Goal: Task Accomplishment & Management: Manage account settings

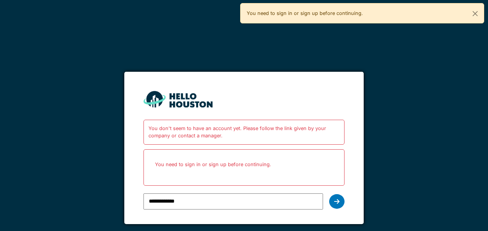
type input "**********"
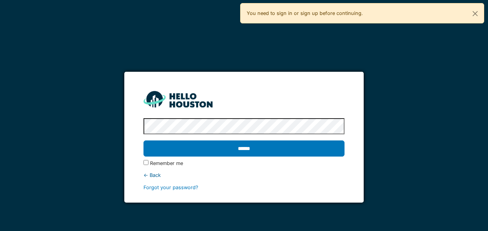
click at [143, 140] on input "******" at bounding box center [243, 148] width 200 height 16
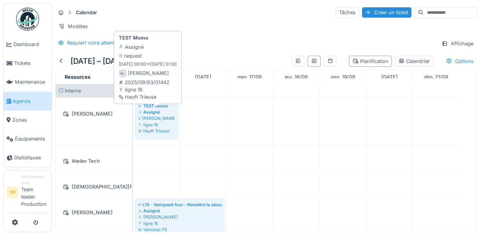
click at [168, 128] on div "ligne 16" at bounding box center [156, 125] width 37 height 6
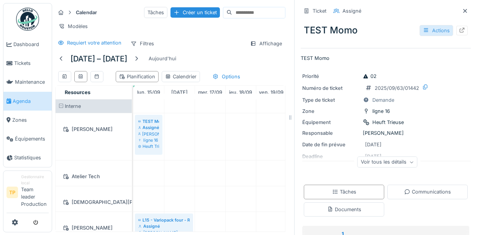
click at [420, 34] on div "Actions" at bounding box center [437, 30] width 34 height 11
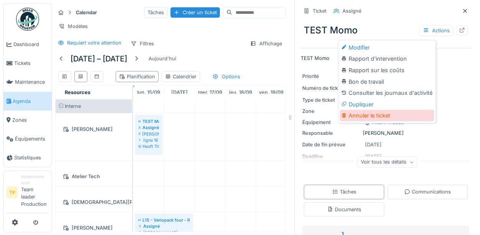
click at [379, 114] on div "Annuler le ticket" at bounding box center [387, 115] width 94 height 11
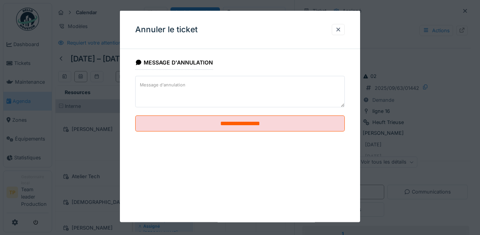
click at [236, 98] on textarea "Message d'annulation" at bounding box center [240, 91] width 210 height 31
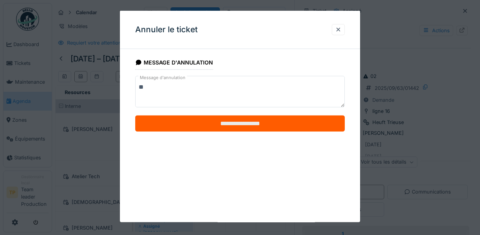
type textarea "**"
click at [270, 126] on input "**********" at bounding box center [240, 123] width 210 height 16
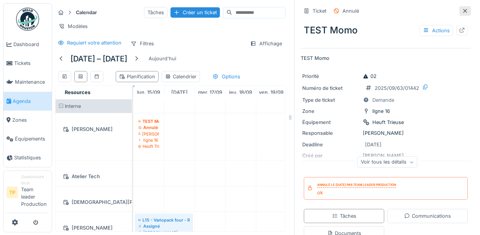
click at [462, 13] on icon at bounding box center [465, 10] width 6 height 5
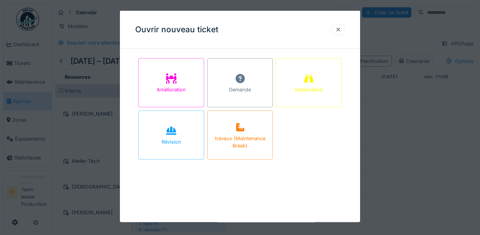
click at [345, 34] on div at bounding box center [338, 29] width 13 height 11
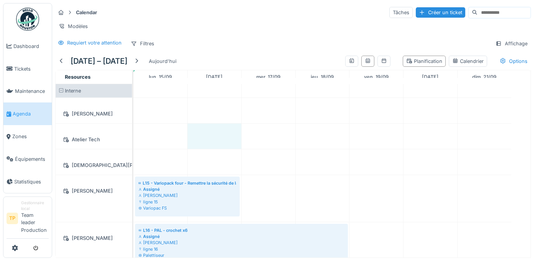
drag, startPoint x: 193, startPoint y: 131, endPoint x: 199, endPoint y: 137, distance: 8.7
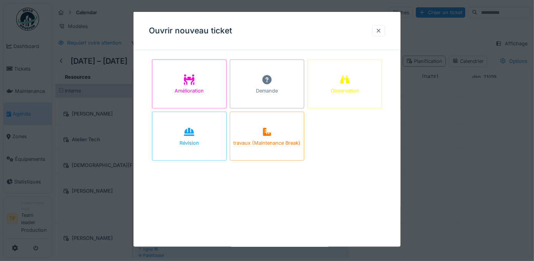
click at [381, 31] on div at bounding box center [378, 30] width 6 height 7
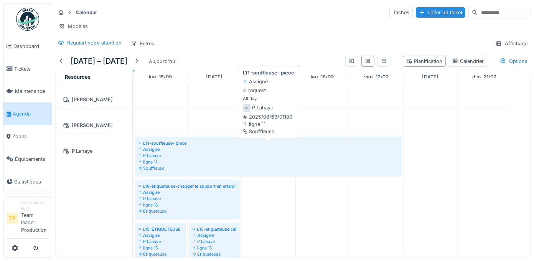
click at [266, 171] on div "Souffleuse" at bounding box center [268, 168] width 260 height 6
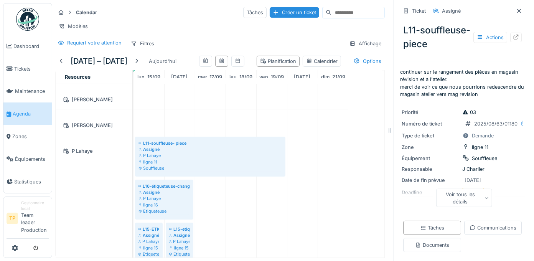
drag, startPoint x: 336, startPoint y: 130, endPoint x: 384, endPoint y: 132, distance: 48.0
click at [388, 130] on div "Calendar Tâches Créer un ticket Modèles Requiert votre attention Filtres Affich…" at bounding box center [292, 130] width 481 height 261
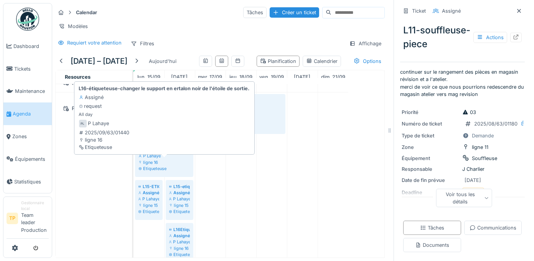
click at [176, 171] on div "Etiqueteuse" at bounding box center [163, 168] width 51 height 6
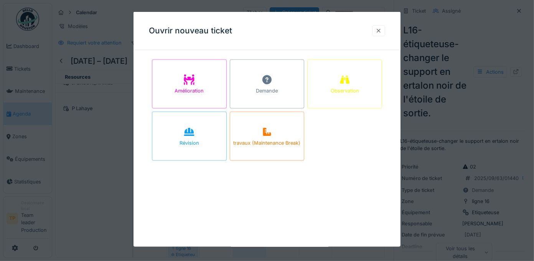
click at [378, 30] on div at bounding box center [378, 30] width 13 height 11
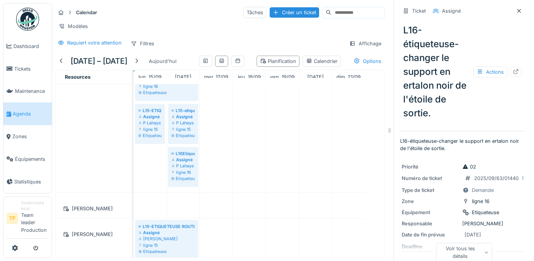
scroll to position [1235, 0]
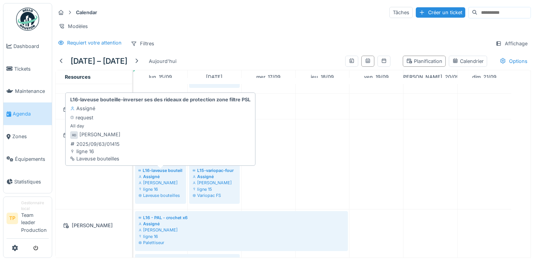
click at [164, 191] on div "ligne 16" at bounding box center [160, 189] width 44 height 6
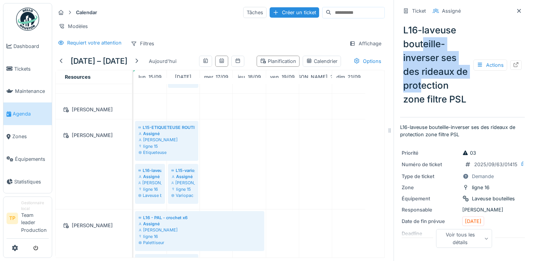
drag, startPoint x: 421, startPoint y: 54, endPoint x: 428, endPoint y: 88, distance: 35.2
click at [427, 88] on div "L16-laveuse bouteille-inverser ses des rideaux de protection zone filtre PSL Ac…" at bounding box center [462, 64] width 125 height 89
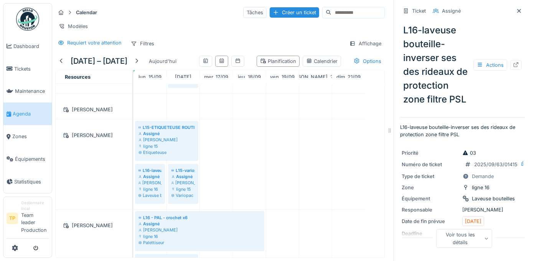
click at [430, 105] on div "L16-laveuse bouteille-inverser ses des rideaux de protection zone filtre PSL Ac…" at bounding box center [462, 64] width 125 height 89
click at [430, 96] on div "L16-laveuse bouteille-inverser ses des rideaux de protection zone filtre PSL Ac…" at bounding box center [462, 64] width 125 height 89
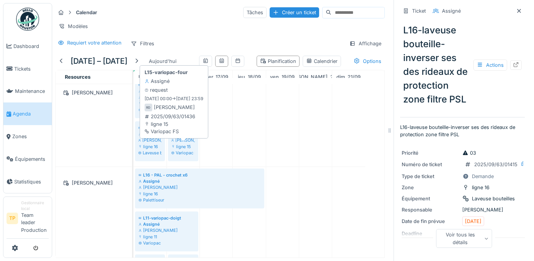
click at [190, 137] on div "Assigné" at bounding box center [182, 134] width 23 height 6
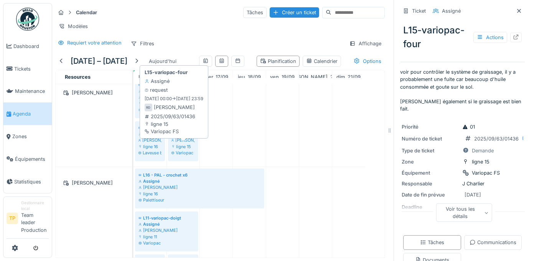
click at [192, 156] on div "Variopac FS" at bounding box center [182, 152] width 23 height 6
click at [194, 149] on div "ligne 15" at bounding box center [182, 146] width 23 height 6
